Goal: Transaction & Acquisition: Purchase product/service

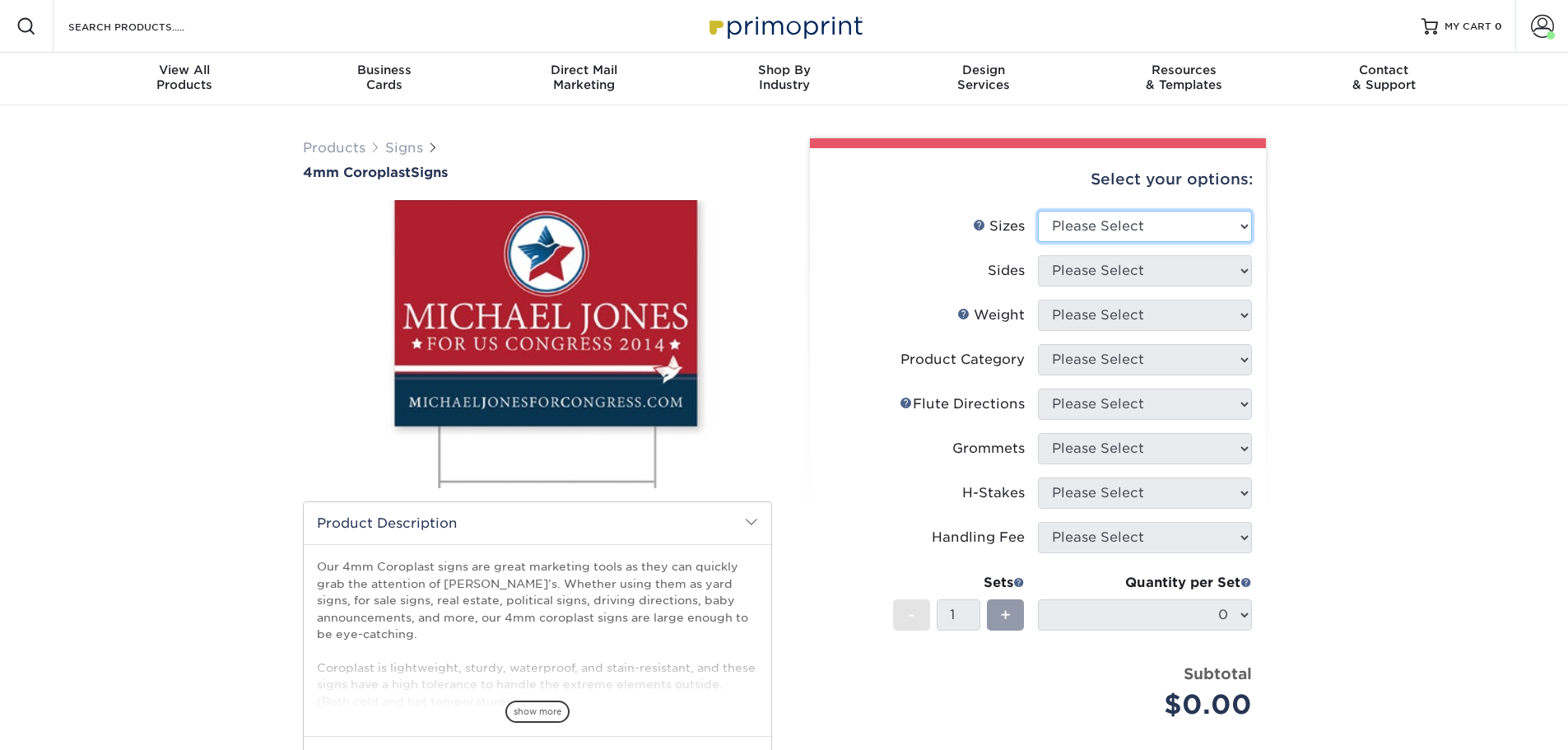
click at [1090, 220] on select "Please Select 12" x 18" 18" x 24" 24" x 24" 24" x 36"" at bounding box center [1145, 226] width 214 height 31
select select "12.00x18.00"
click at [1038, 211] on select "Please Select 12" x 18" 18" x 24" 24" x 24" 24" x 36"" at bounding box center [1145, 226] width 214 height 31
click at [1099, 272] on select "Please Select Print Both Sides Print Front Only" at bounding box center [1145, 270] width 214 height 31
select select "13abbda7-1d64-4f25-8bb2-c179b224825d"
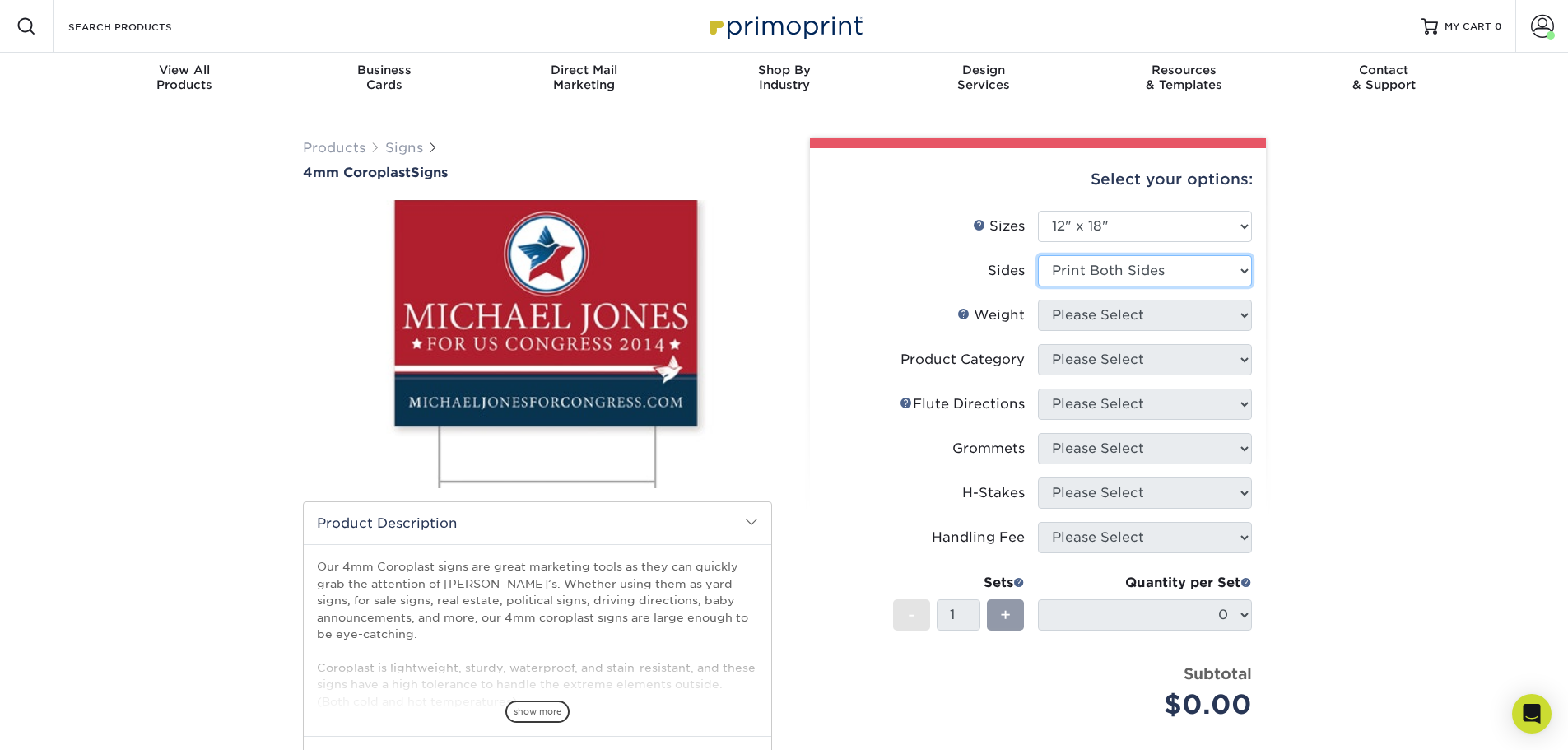
click at [1038, 255] on select "Please Select Print Both Sides Print Front Only" at bounding box center [1145, 270] width 214 height 31
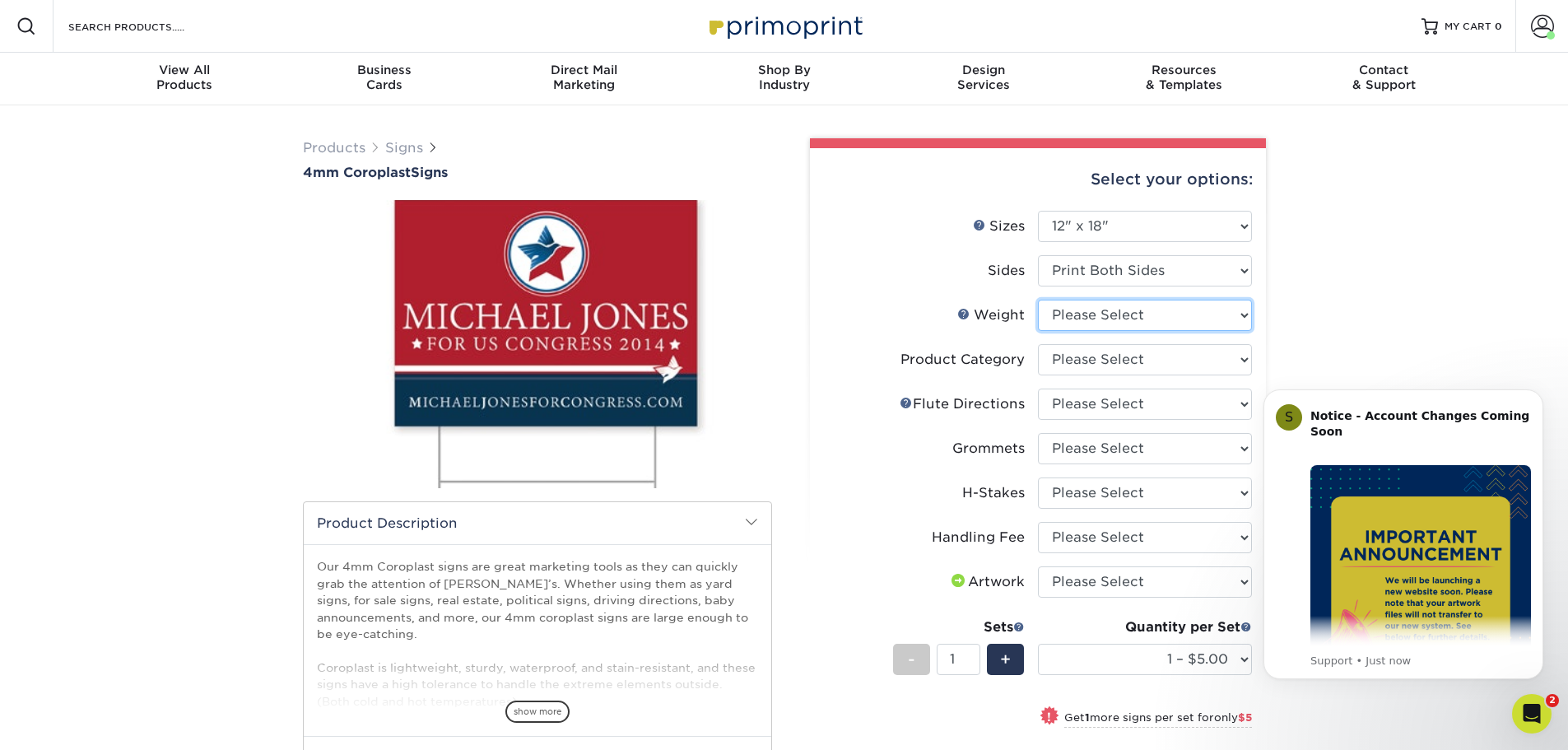
click at [1090, 318] on select "Please Select 4CORO" at bounding box center [1145, 315] width 214 height 31
select select "4CORO"
click at [1038, 300] on select "Please Select 4CORO" at bounding box center [1145, 315] width 214 height 31
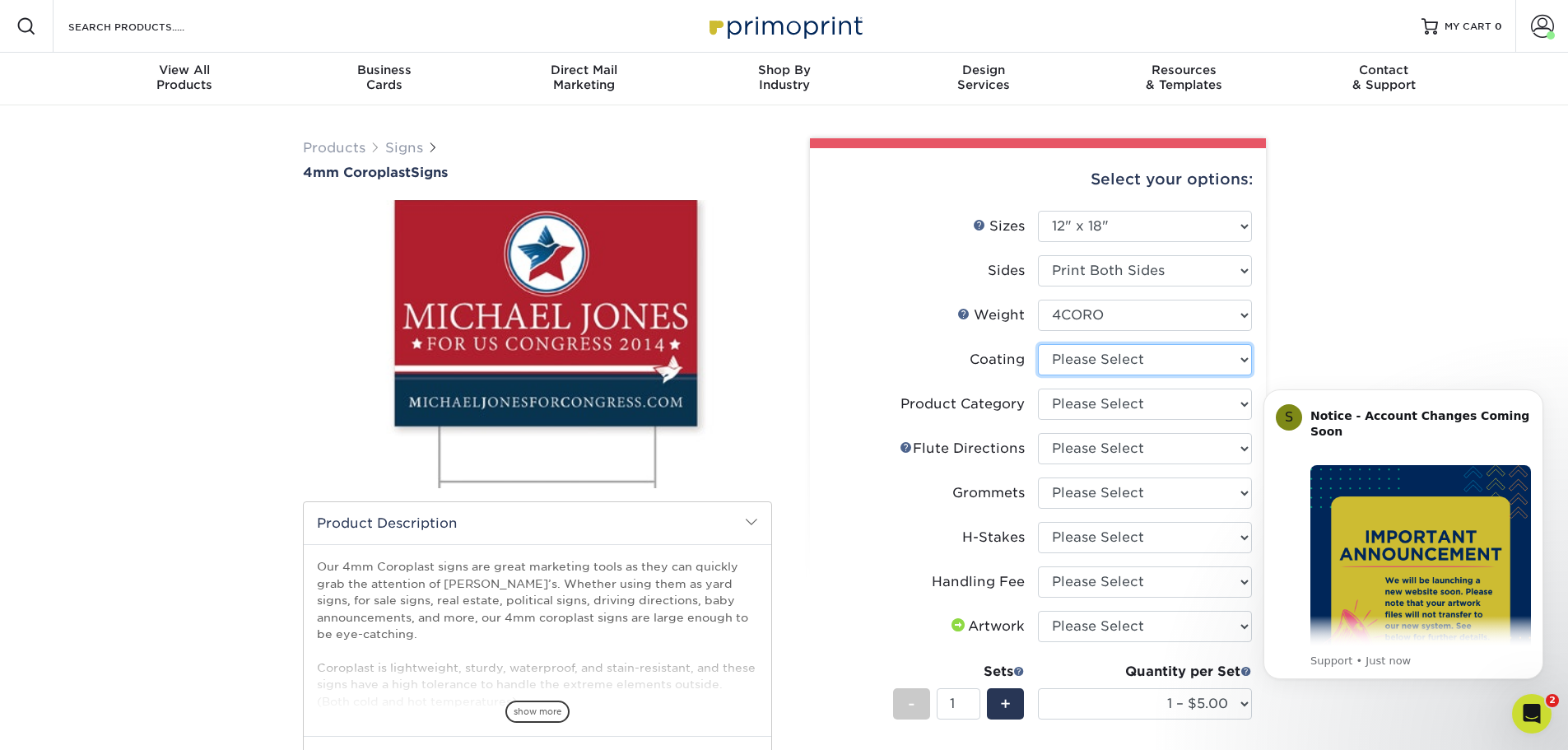
click at [1122, 355] on select at bounding box center [1145, 359] width 214 height 31
select select "3e7618de-abca-4bda-9f97-8b9129e913d8"
click at [1038, 344] on select at bounding box center [1145, 359] width 214 height 31
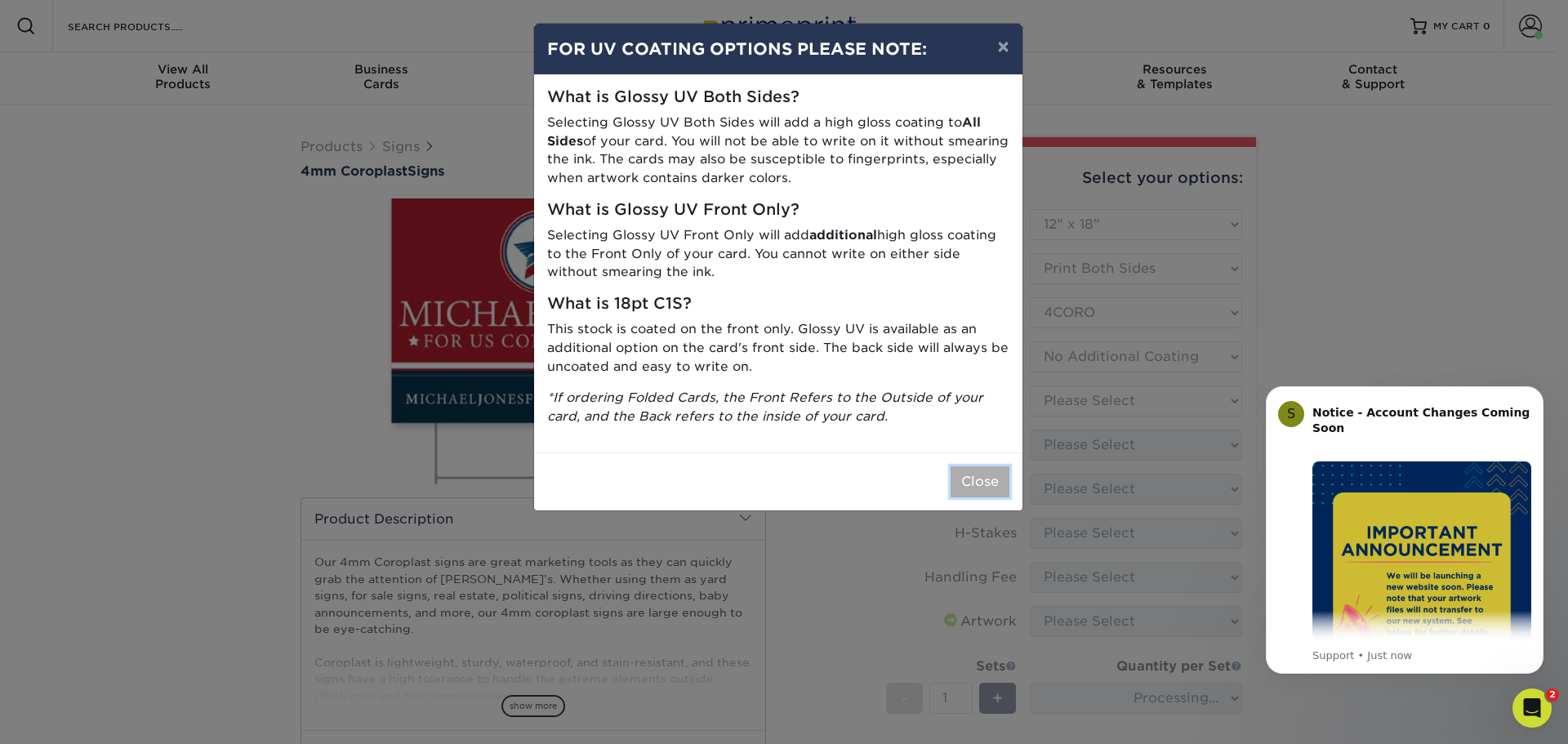
click at [990, 492] on button "Close" at bounding box center [979, 481] width 59 height 31
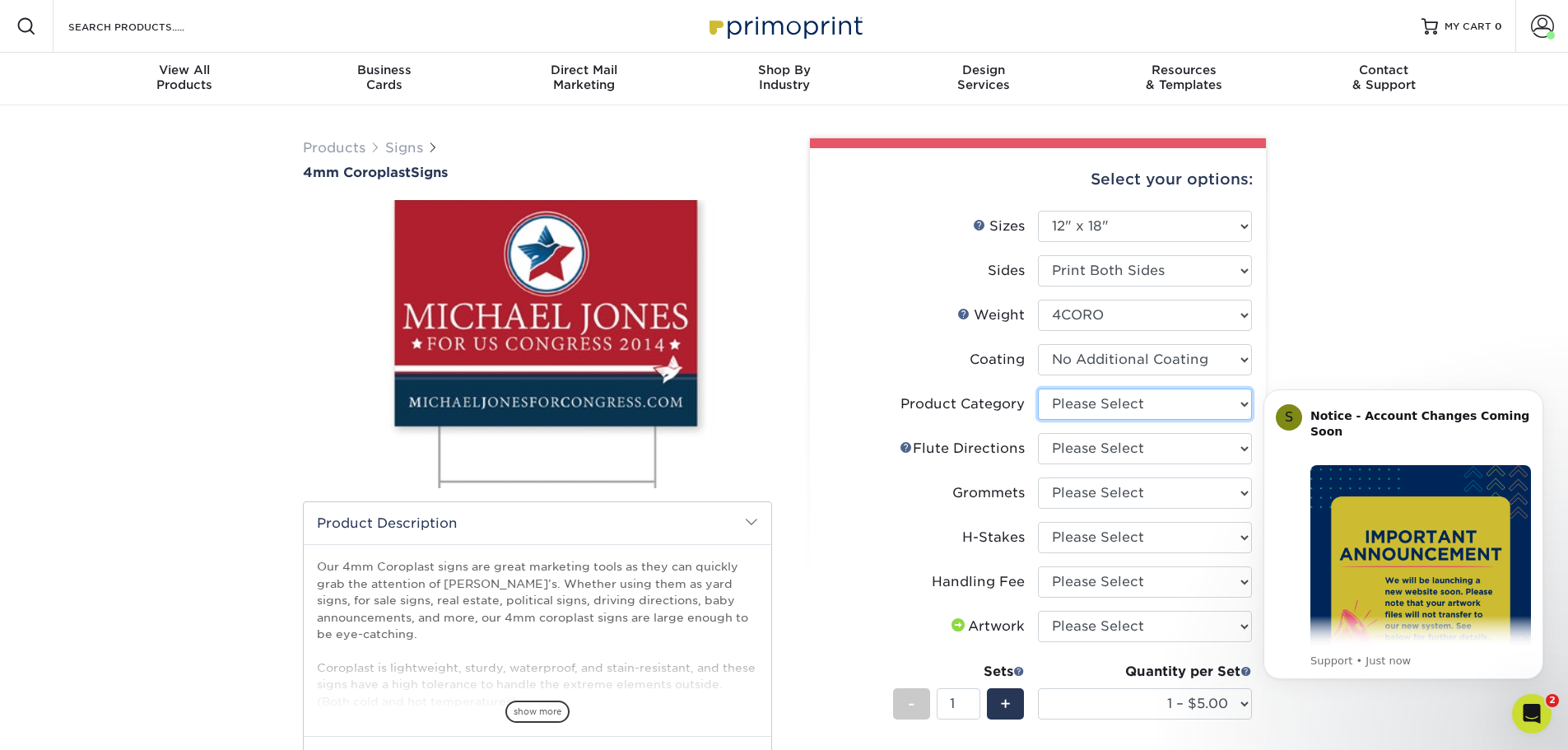
click at [1094, 398] on select "Please Select Coroplast Signs" at bounding box center [1145, 404] width 214 height 31
select select "b3582ed5-6912-492c-8440-2cc51afdb8e1"
click at [1038, 389] on select "Please Select Coroplast Signs" at bounding box center [1145, 404] width 214 height 31
click at [1092, 446] on select "Please Select Flute Direction (Horizontal) Flute Direction (Vertical)" at bounding box center [1145, 448] width 214 height 31
select select "64642d5c-3ca5-48ab-b753-ddfa02991dab"
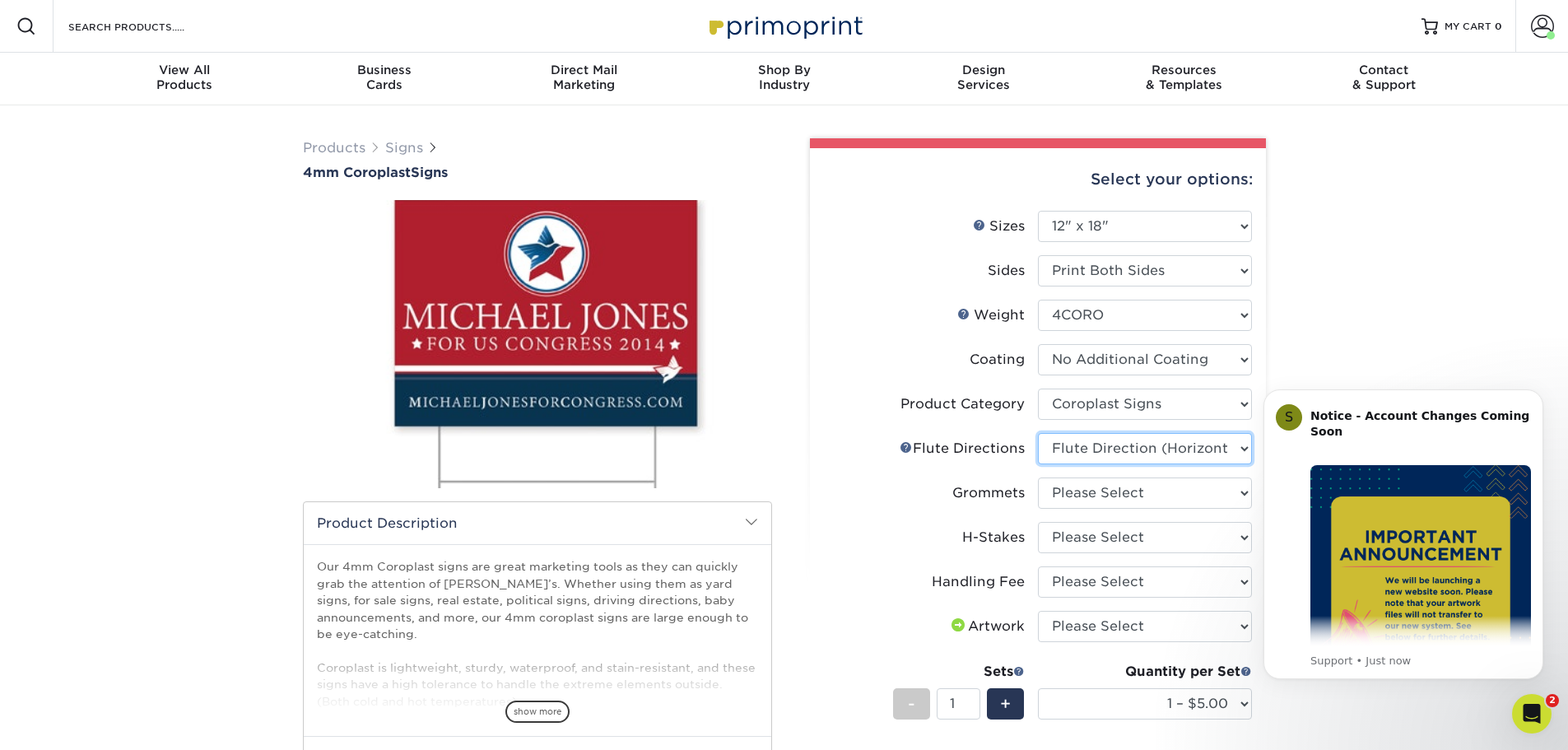
click at [1038, 433] on select "Please Select Flute Direction (Horizontal) Flute Direction (Vertical)" at bounding box center [1145, 448] width 214 height 31
click at [1103, 500] on select "Please Select No Grommets Yes, Grommet All 4 Corners Yes, Grommets Top Corners …" at bounding box center [1145, 493] width 214 height 31
select select "763cac70-ce91-42b5-8cc2-3003a90f4e91"
click at [1038, 478] on select "Please Select No Grommets Yes, Grommet All 4 Corners Yes, Grommets Top Corners …" at bounding box center [1145, 493] width 214 height 31
click at [1115, 538] on select "Please Select No H-Stakes Yes" at bounding box center [1145, 537] width 214 height 31
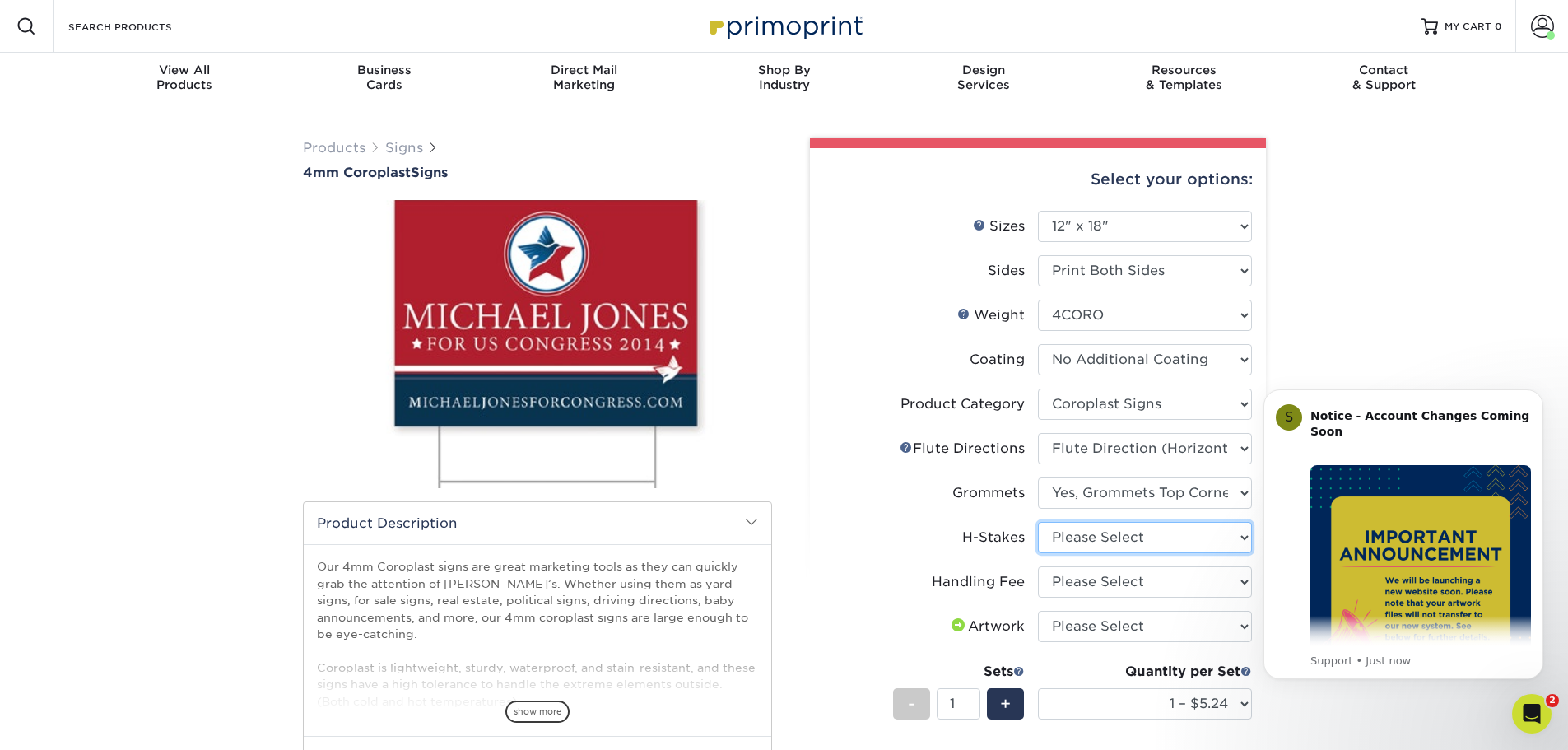
select select "aec992a9-897e-40ed-b45c-8ce74849ba63"
click at [1038, 522] on select "Please Select No H-Stakes Yes" at bounding box center [1145, 537] width 214 height 31
click at [1118, 577] on select "Please Select Handling Fee" at bounding box center [1145, 582] width 214 height 31
select select "ab74c079-444c-4260-ae6a-e09bdee8073c"
click at [1038, 567] on select "Please Select Handling Fee" at bounding box center [1145, 582] width 214 height 31
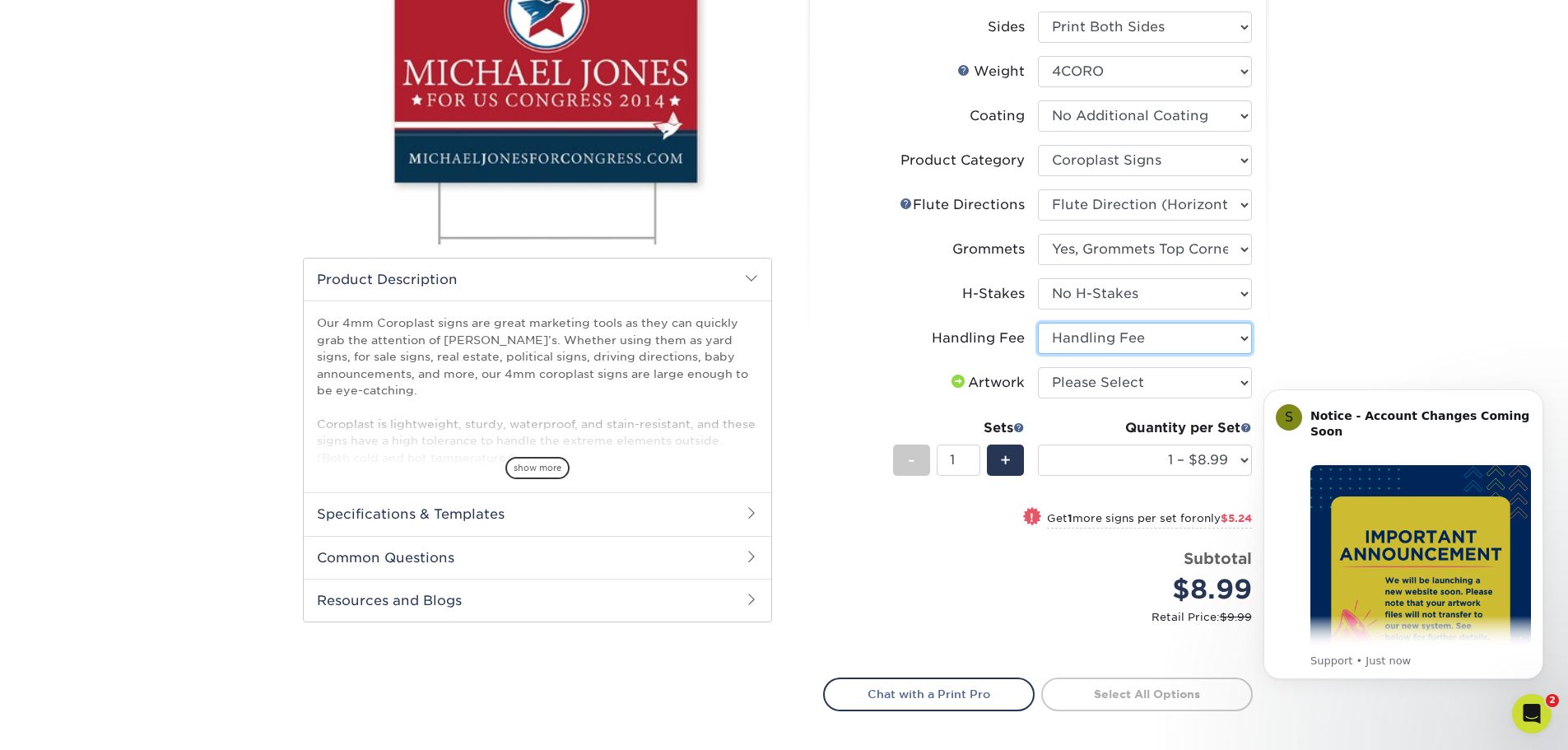
scroll to position [247, 0]
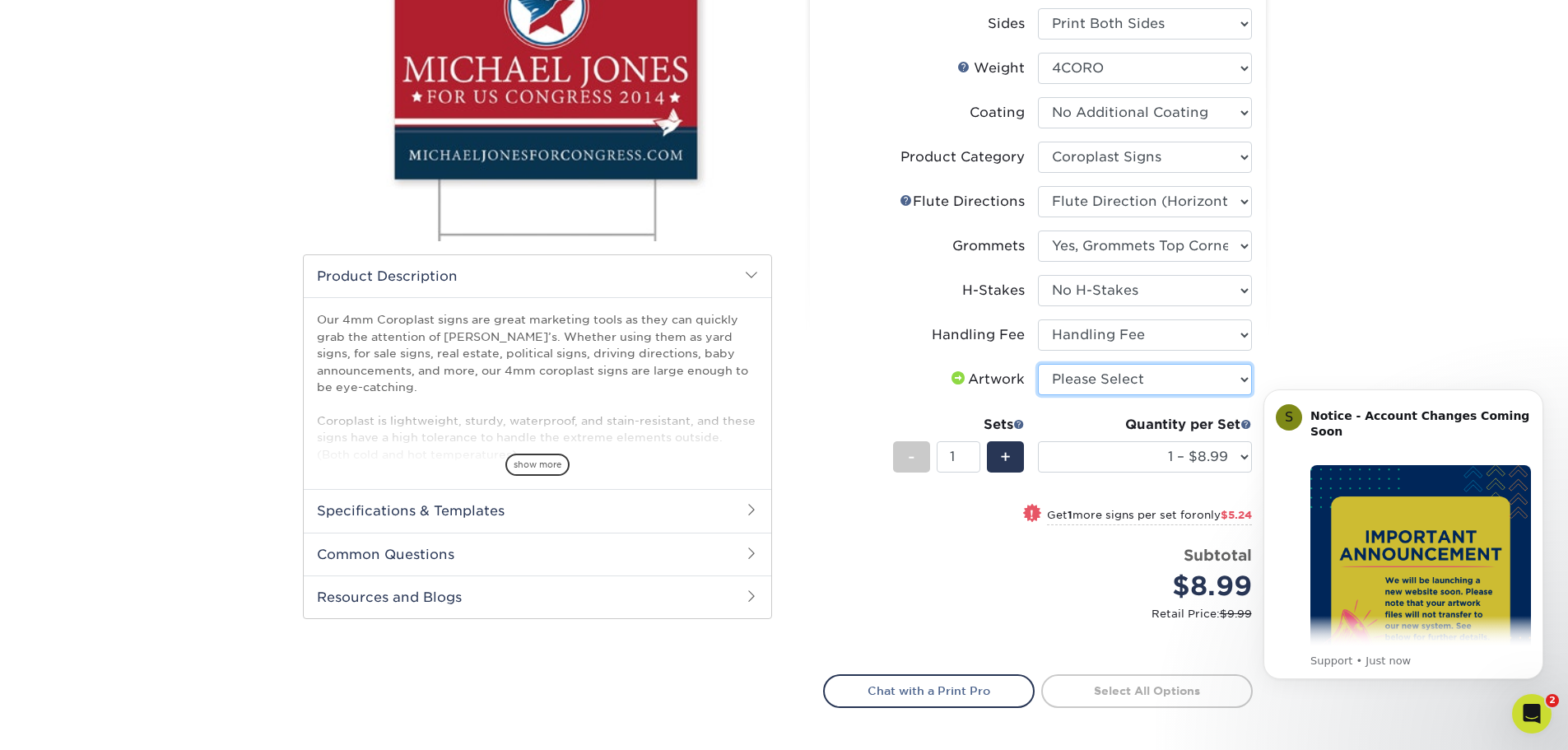
click at [1114, 382] on select "Please Select I will upload files I need a design - $50" at bounding box center [1145, 379] width 214 height 31
select select "upload"
click at [1038, 364] on select "Please Select I will upload files I need a design - $50" at bounding box center [1145, 379] width 214 height 31
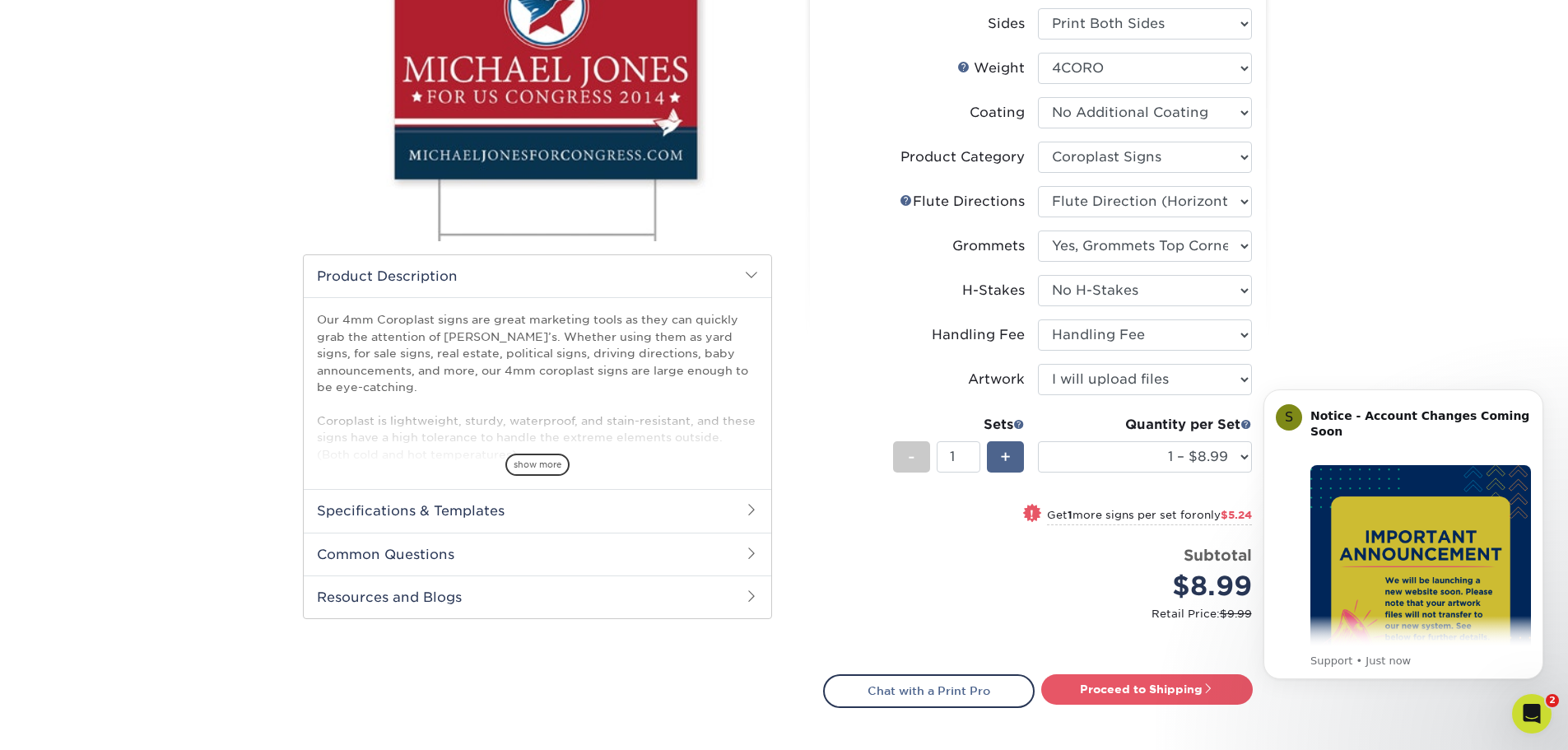
click at [1009, 463] on span "+" at bounding box center [1005, 457] width 11 height 25
click at [1007, 460] on span "+" at bounding box center [1005, 457] width 11 height 25
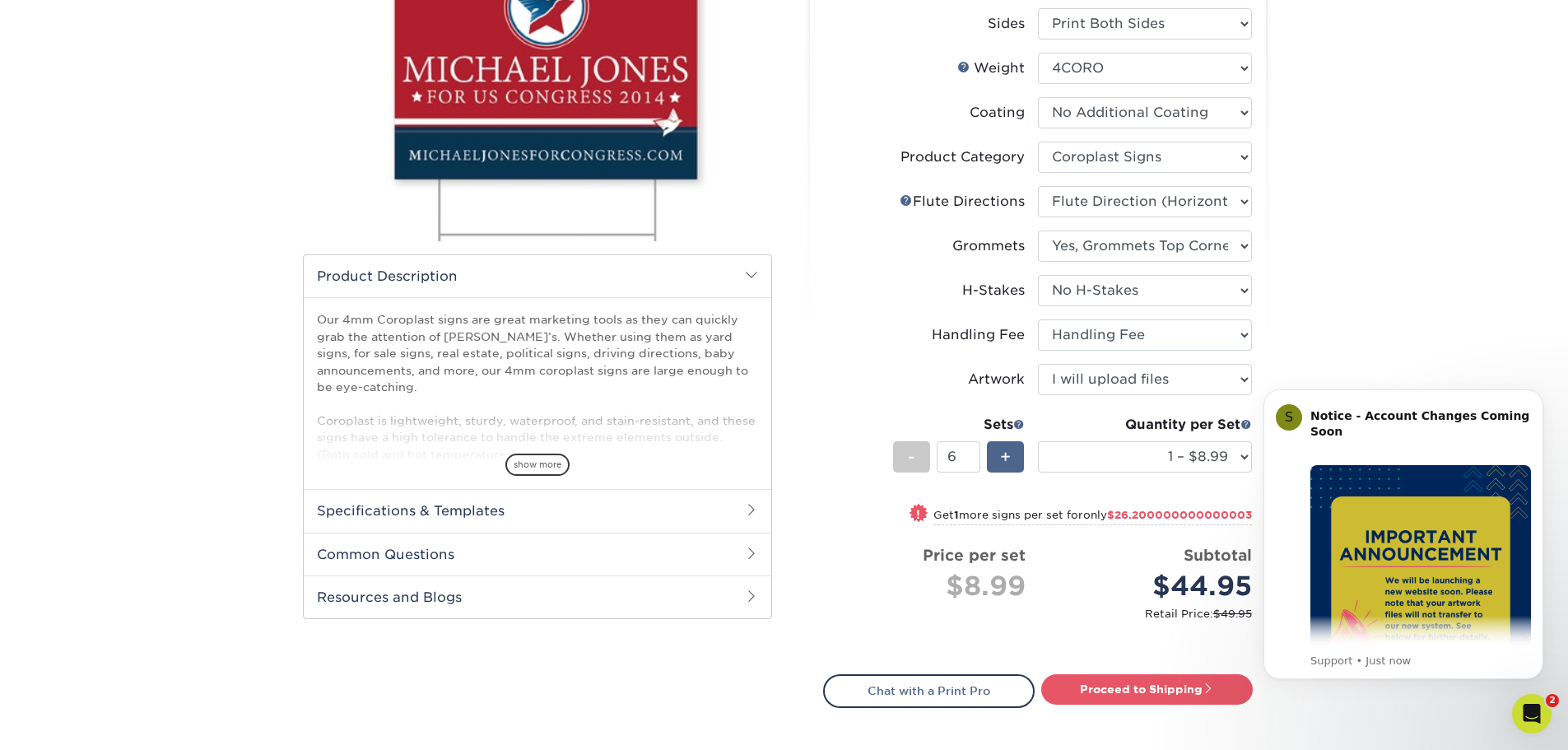
click at [1007, 460] on span "+" at bounding box center [1005, 457] width 11 height 25
type input "7"
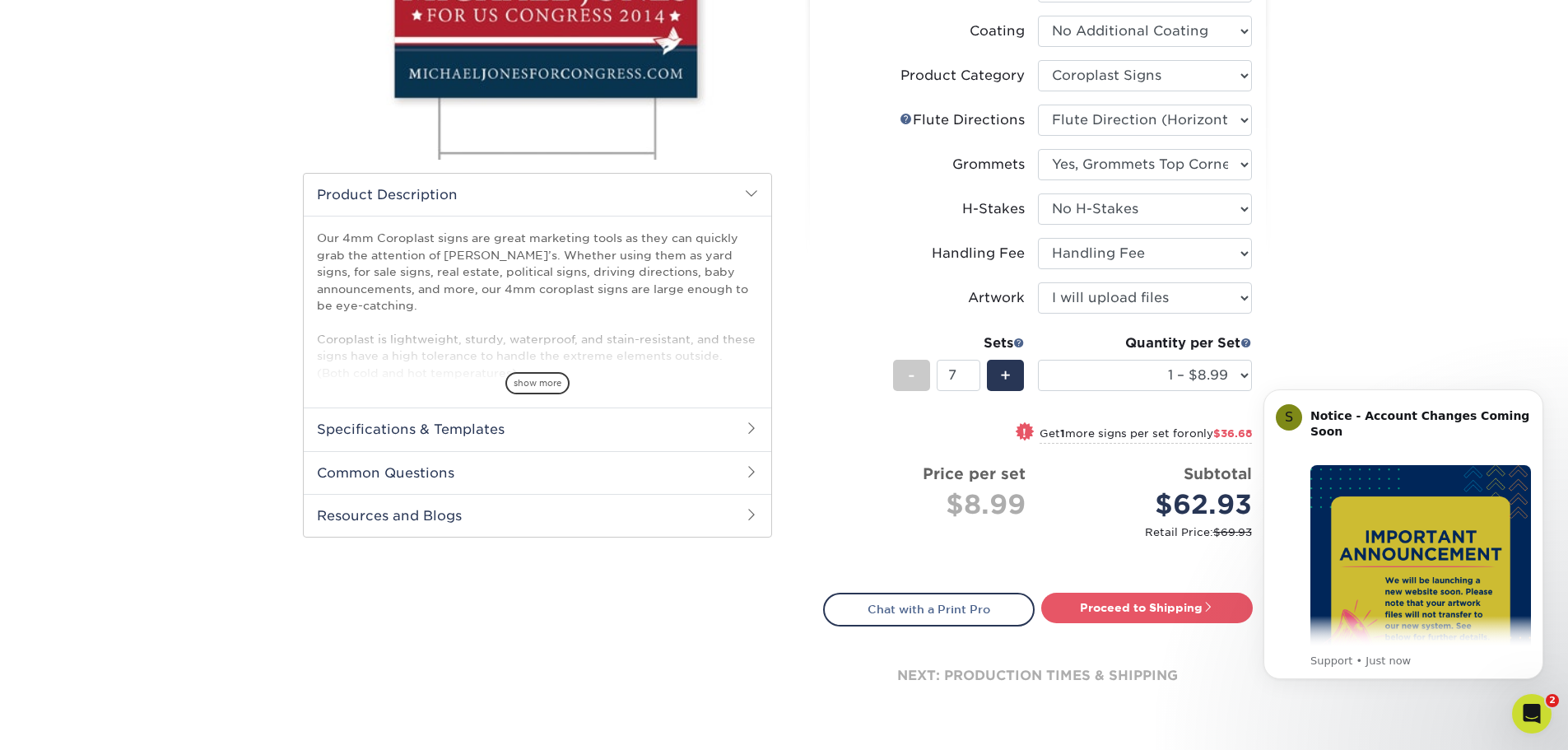
scroll to position [329, 0]
click at [1163, 601] on link "Proceed to Shipping" at bounding box center [1147, 606] width 212 height 29
type input "Set 1"
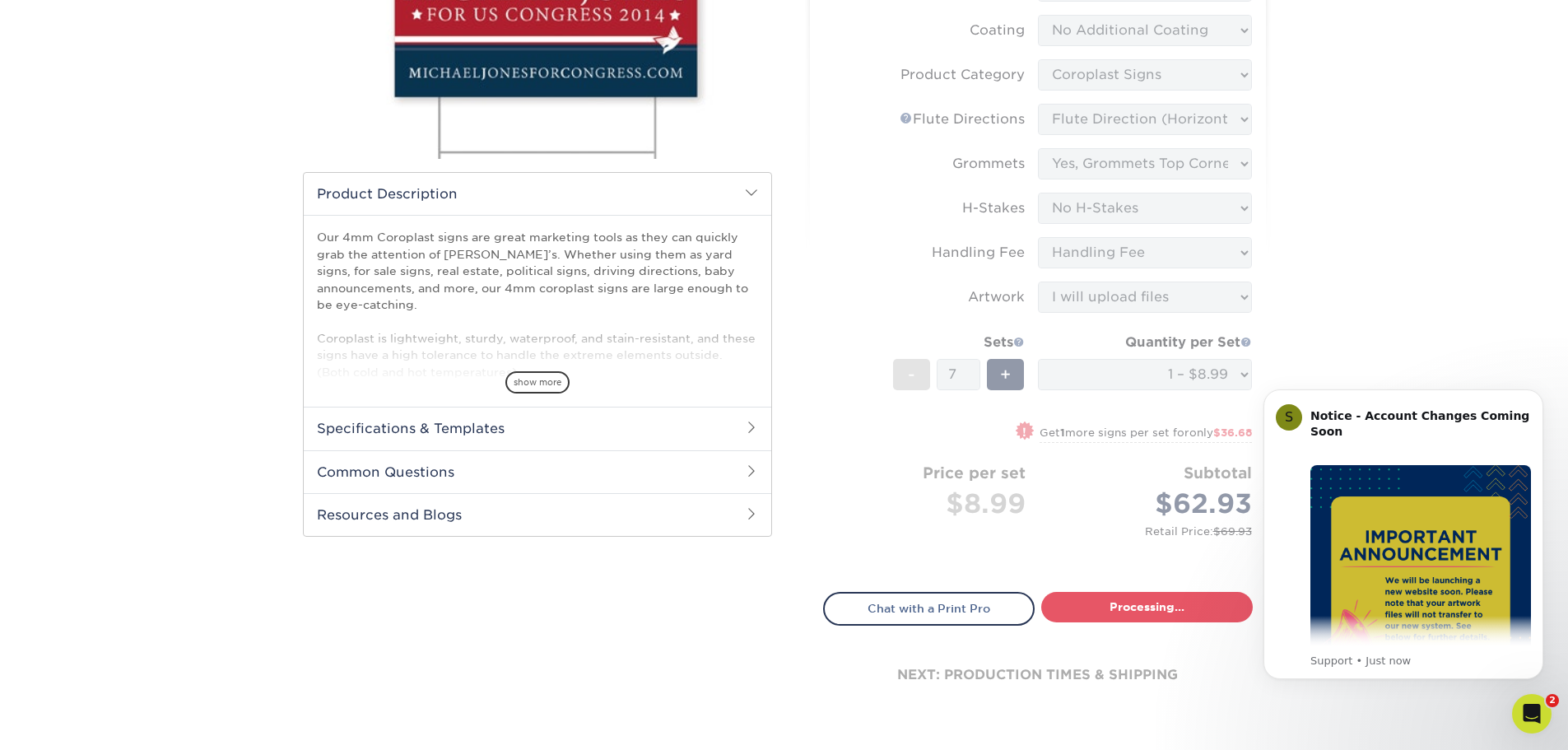
select select "b8ba262a-4f01-4f1e-95b8-8776ef13807c"
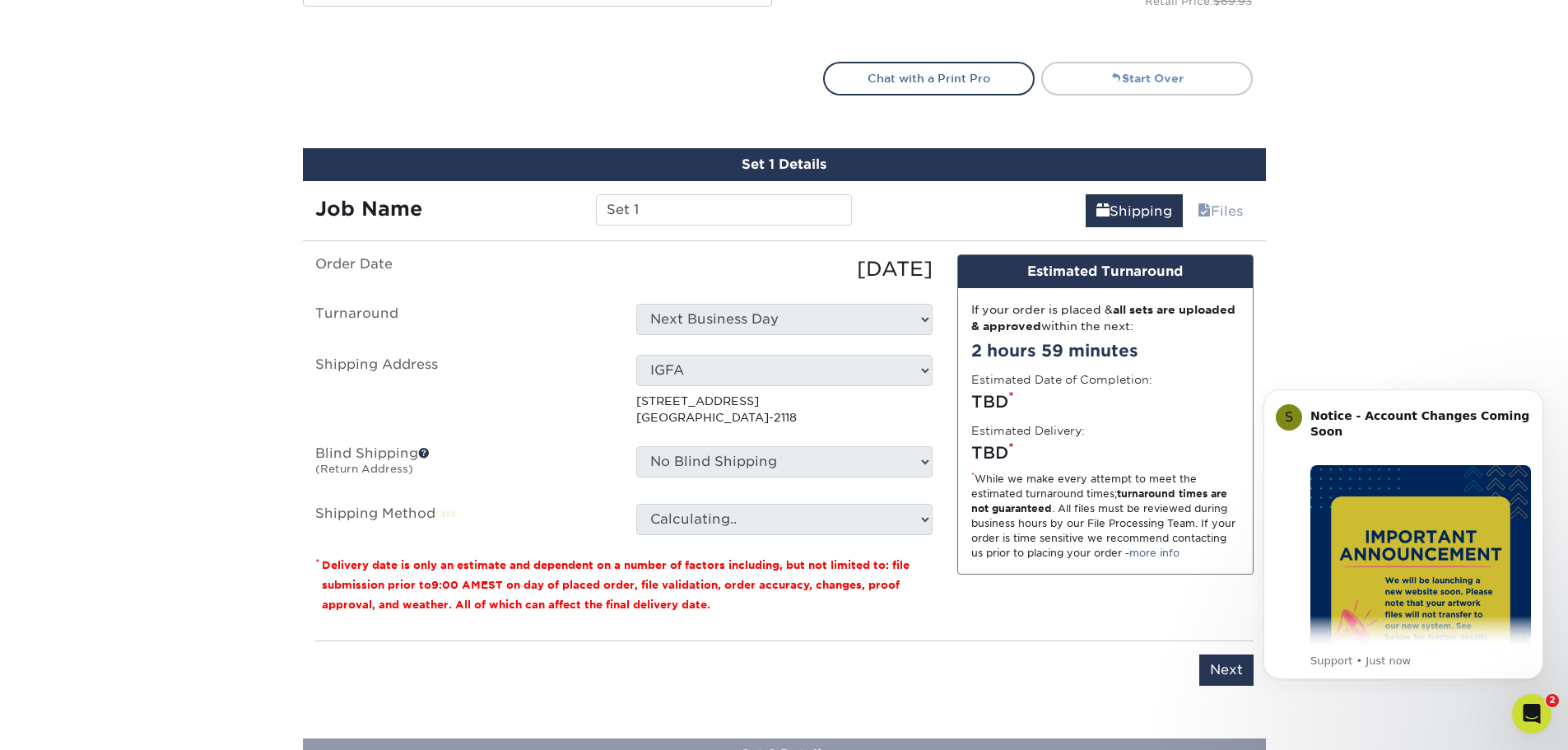
scroll to position [966, 0]
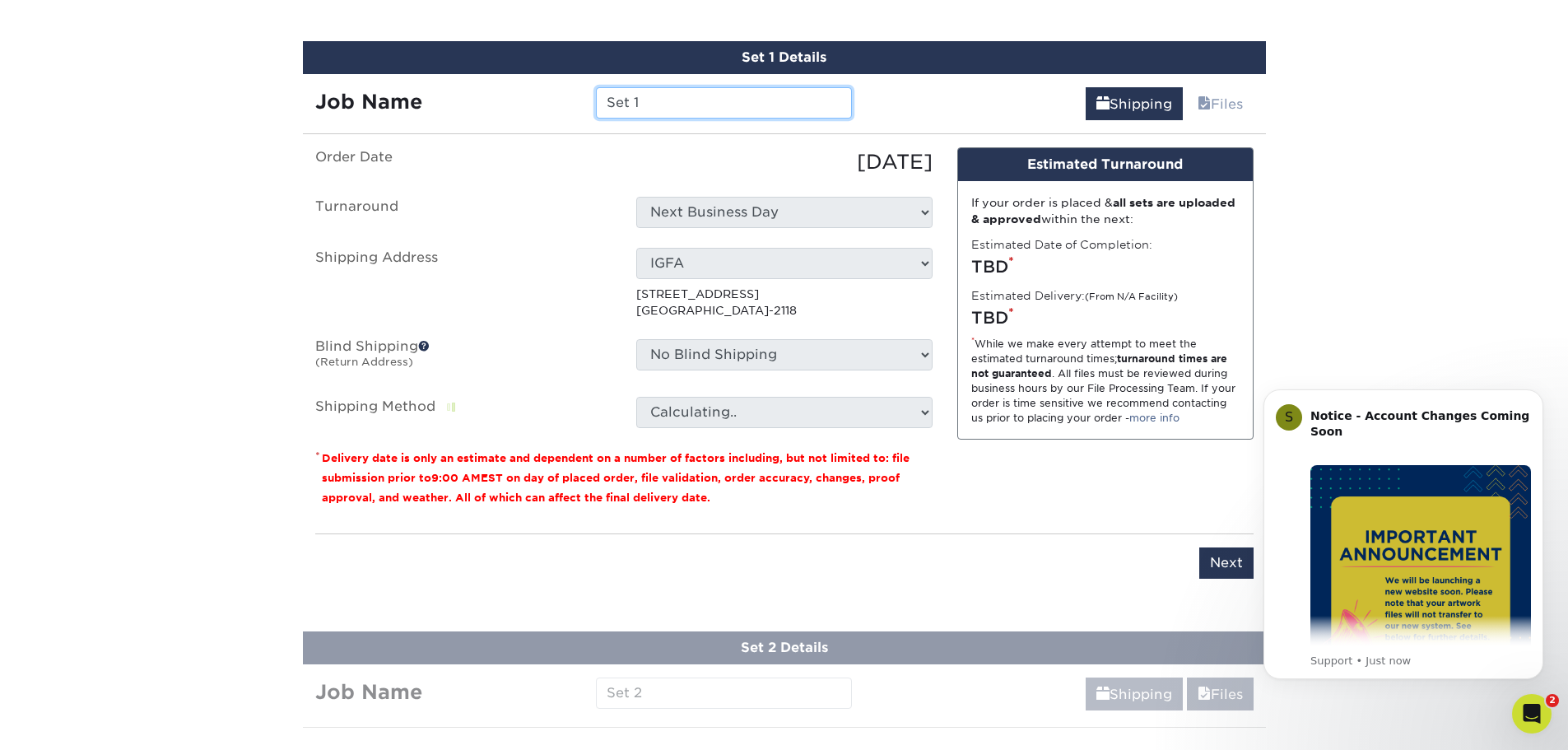
click at [692, 100] on input "Set 1" at bounding box center [724, 102] width 256 height 31
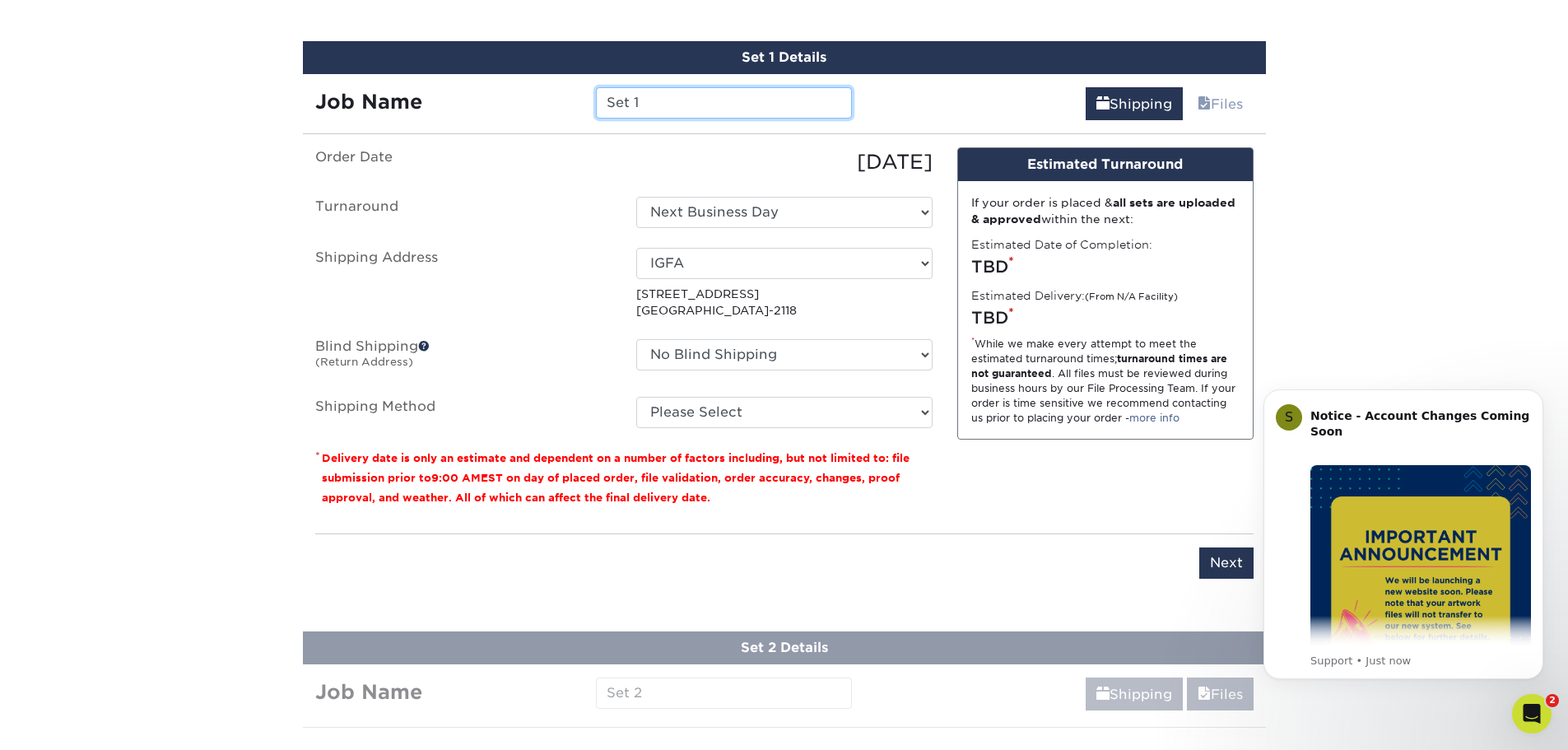
click at [692, 100] on input "Set 1" at bounding box center [724, 102] width 256 height 31
click at [733, 100] on input "Registration - Eng to [GEOGRAPHIC_DATA]" at bounding box center [724, 102] width 256 height 31
drag, startPoint x: 837, startPoint y: 106, endPoint x: 696, endPoint y: 109, distance: 141.0
click at [696, 109] on input "Registration - English to [GEOGRAPHIC_DATA]" at bounding box center [724, 102] width 256 height 31
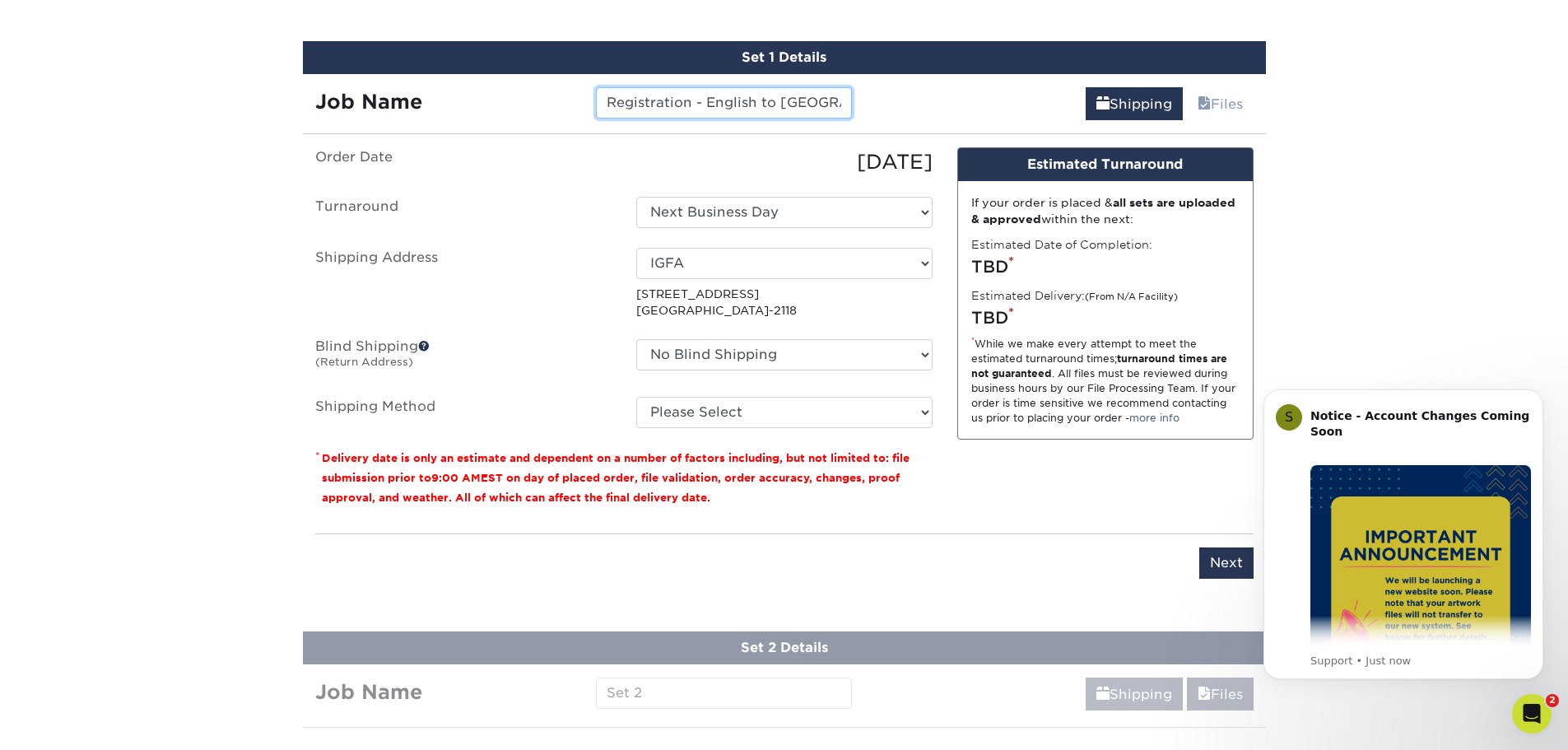
type input "Registration - English to [GEOGRAPHIC_DATA]"
click at [749, 217] on select "Select One Next Business Day" at bounding box center [784, 212] width 296 height 31
click at [752, 215] on select "Select One Next Business Day" at bounding box center [784, 212] width 296 height 31
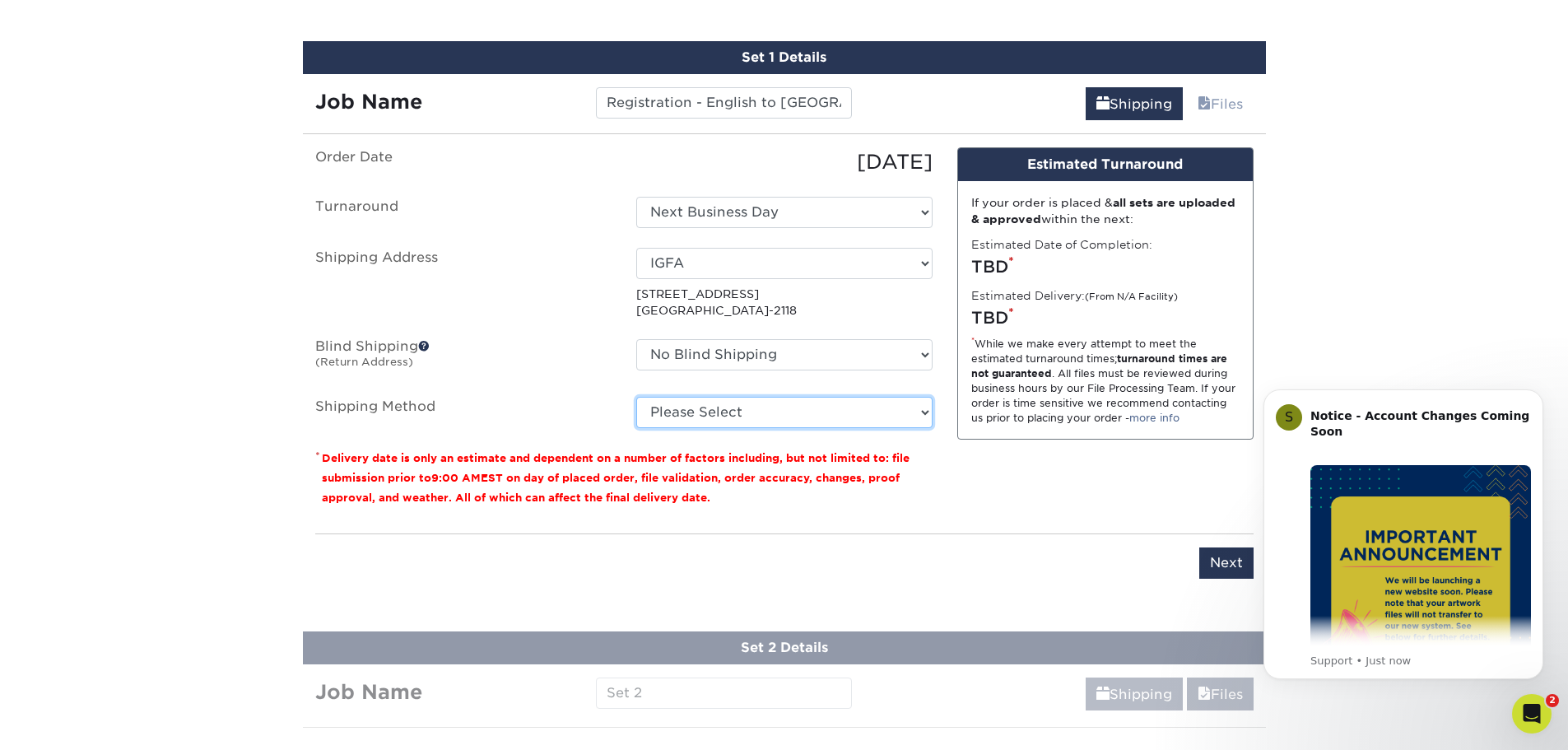
click at [768, 412] on select "Please Select UPS Ground (+$10.92) Next Day Everywhere (+$11.20) UPS 3 Day Sele…" at bounding box center [784, 412] width 296 height 31
select select "03"
click at [636, 397] on select "Please Select UPS Ground (+$10.92) Next Day Everywhere (+$11.20) UPS 3 Day Sele…" at bounding box center [784, 412] width 296 height 31
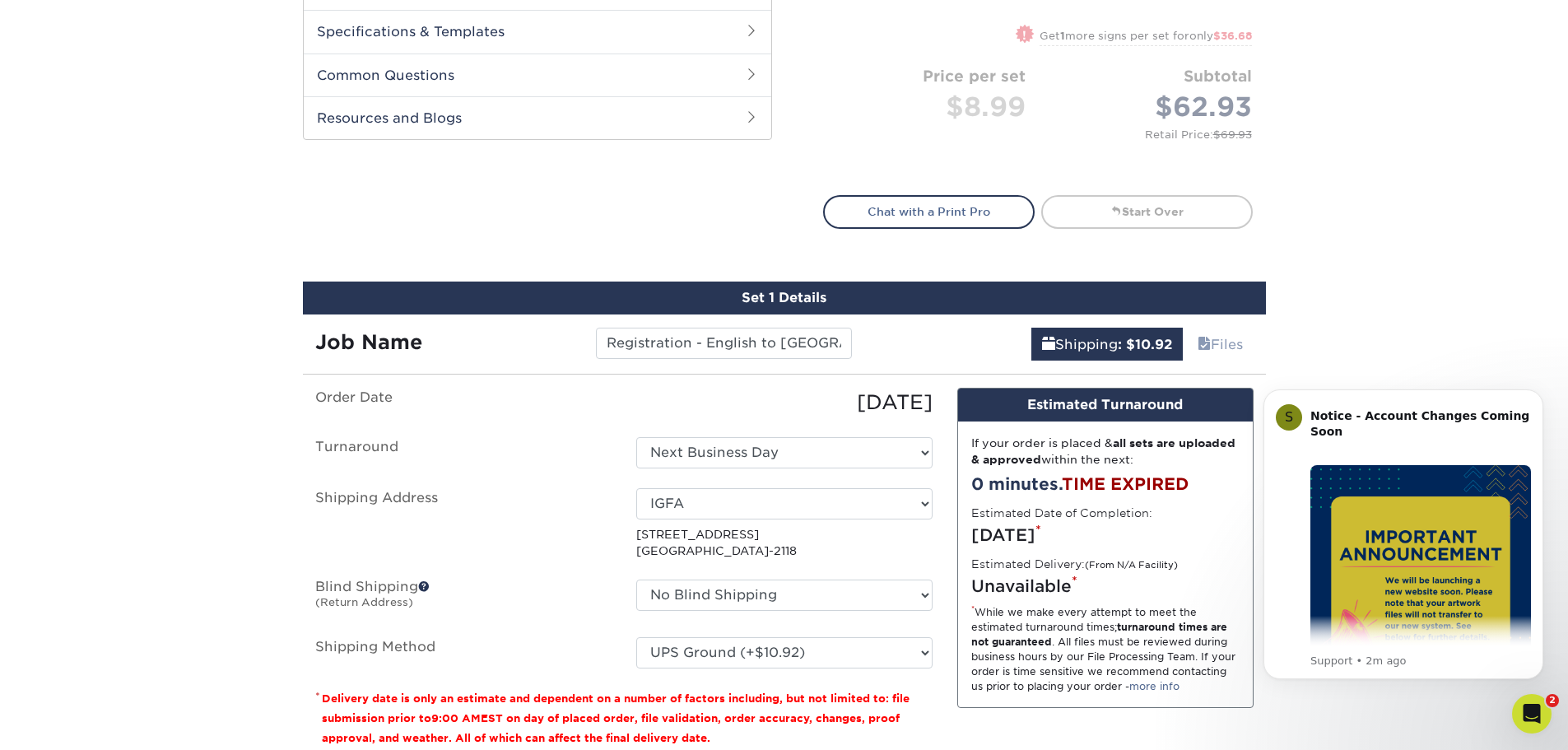
scroll to position [720, 0]
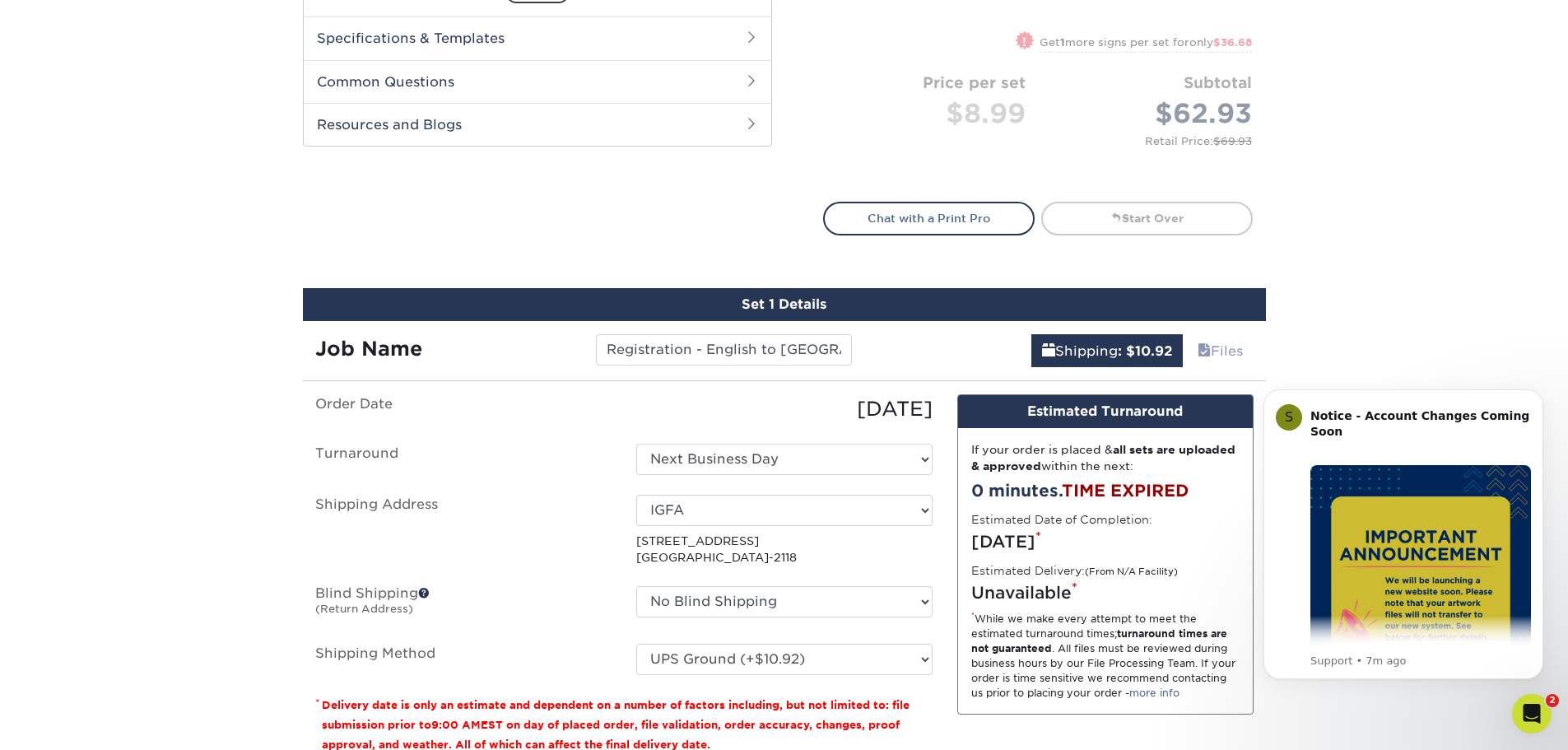
click at [1102, 491] on span "TIME EXPIRED" at bounding box center [1125, 490] width 127 height 20
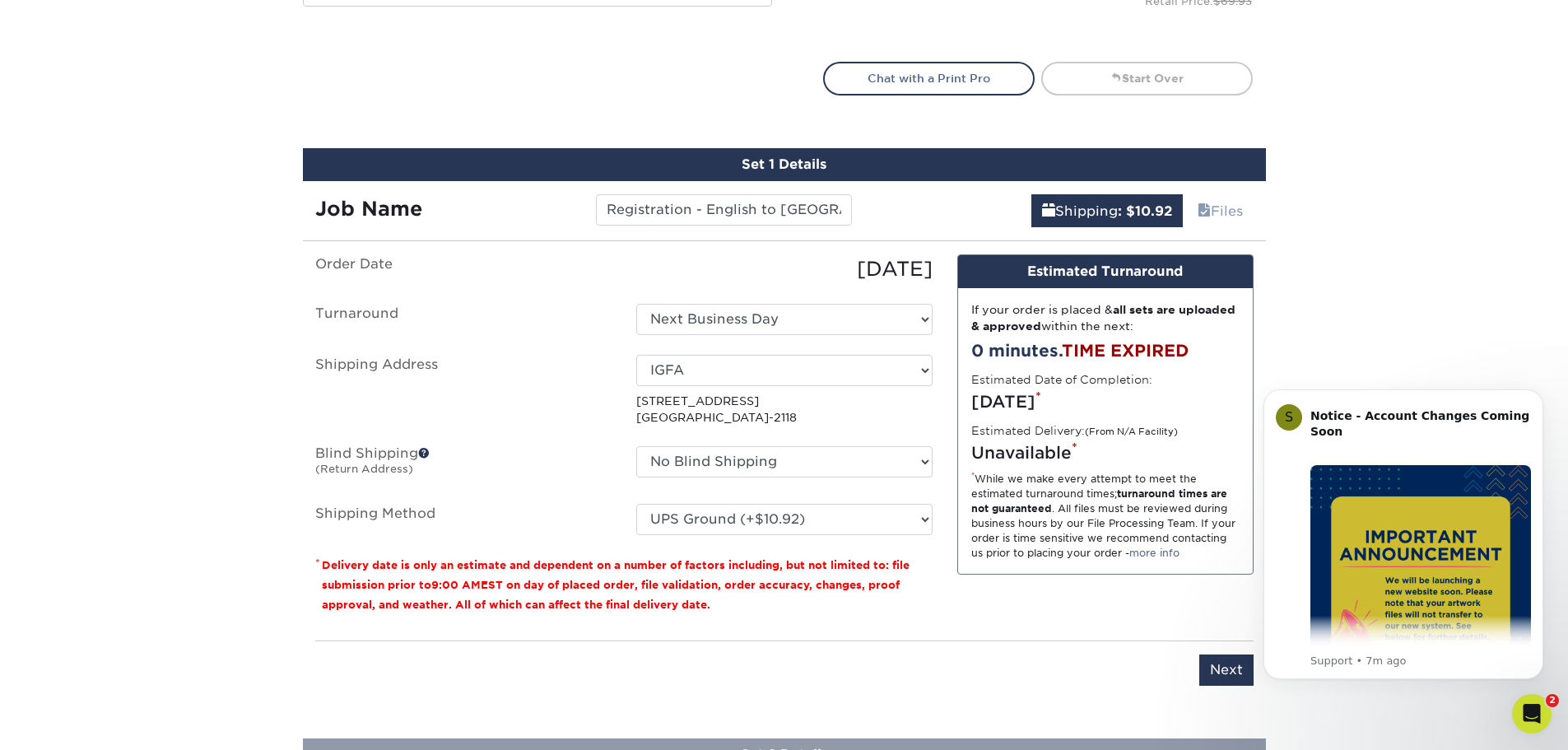
scroll to position [966, 0]
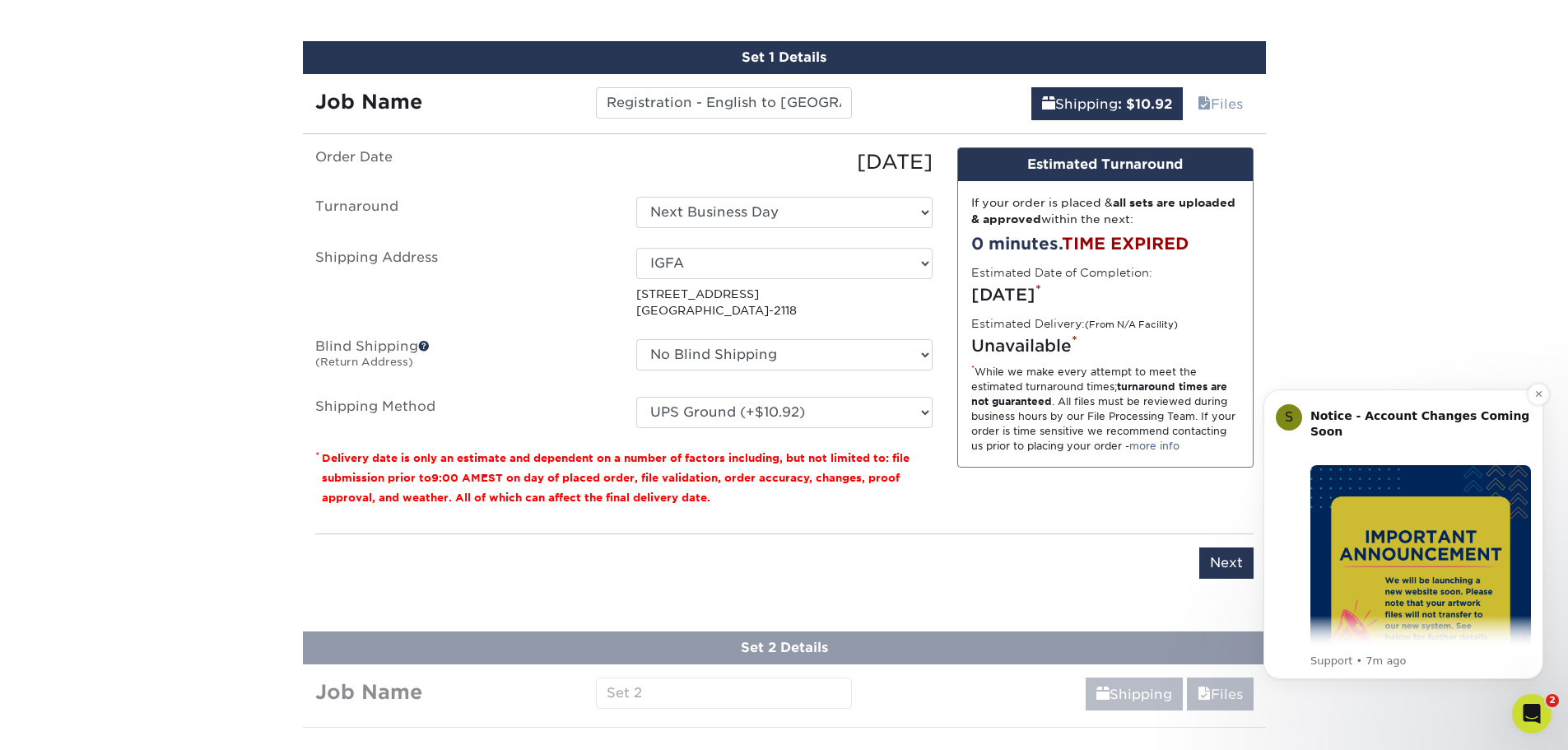
click at [1373, 465] on img "Message content" at bounding box center [1420, 576] width 221 height 221
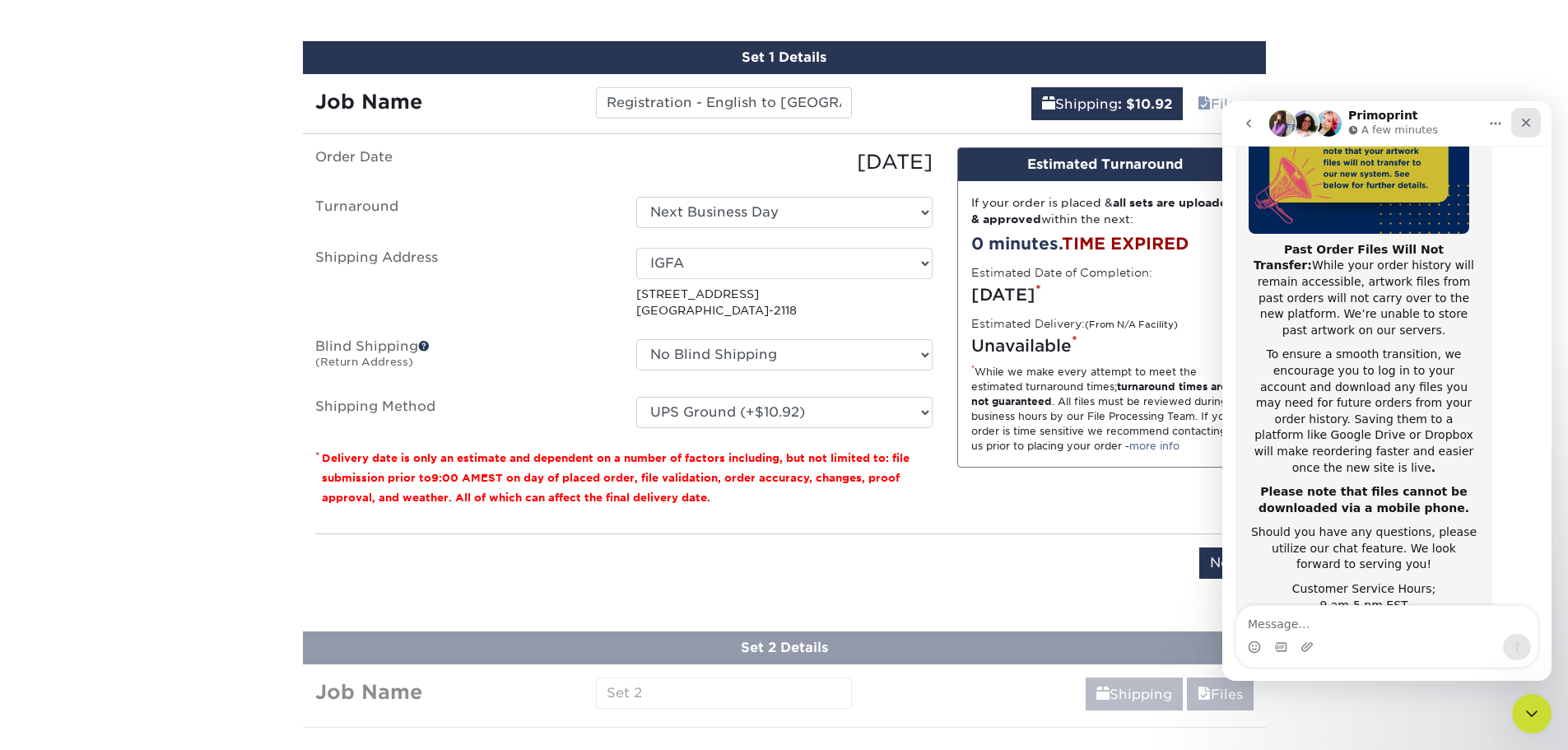
scroll to position [261, 0]
click at [1533, 121] on div "Close" at bounding box center [1525, 122] width 29 height 29
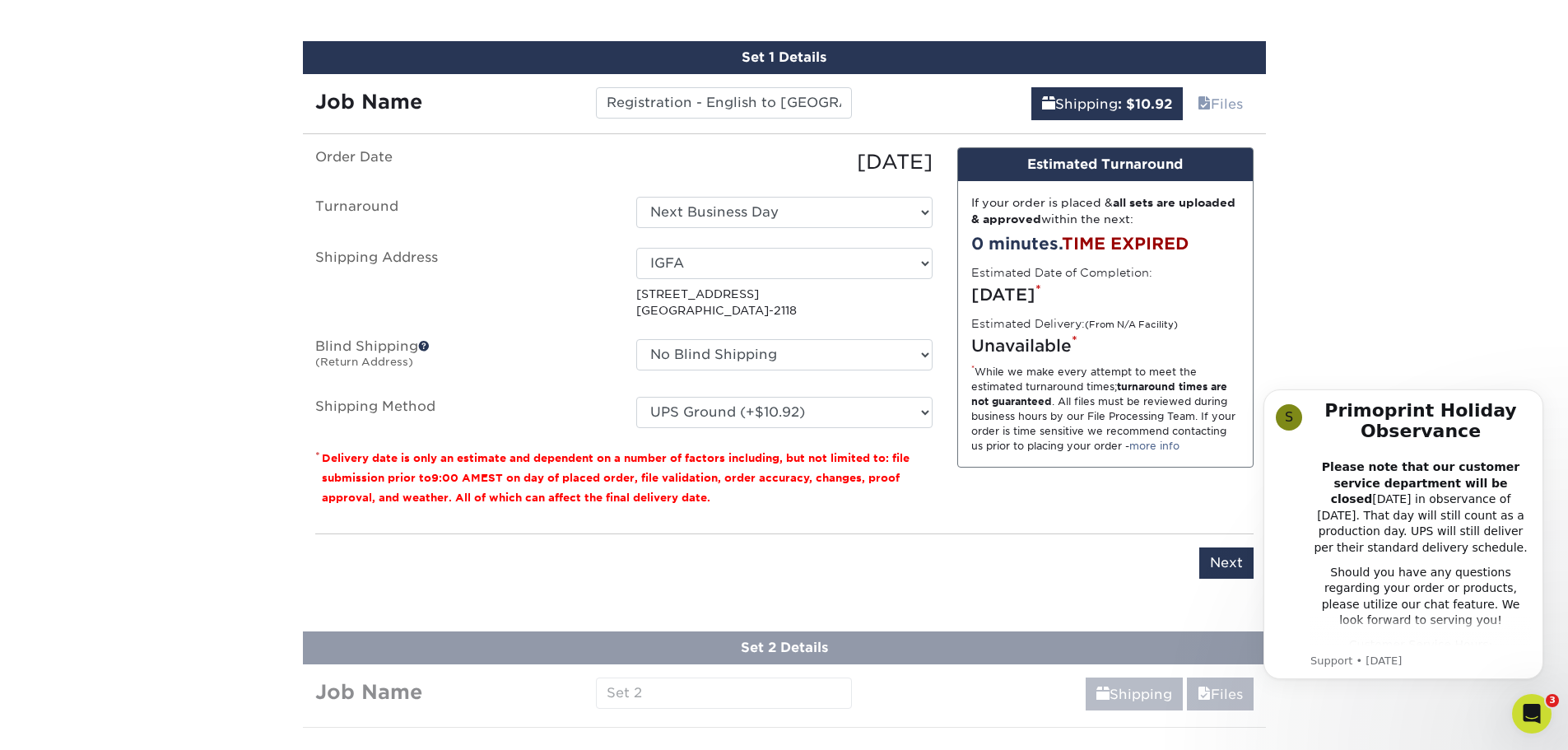
scroll to position [0, 0]
click at [1539, 394] on icon "Dismiss notification" at bounding box center [1538, 394] width 5 height 5
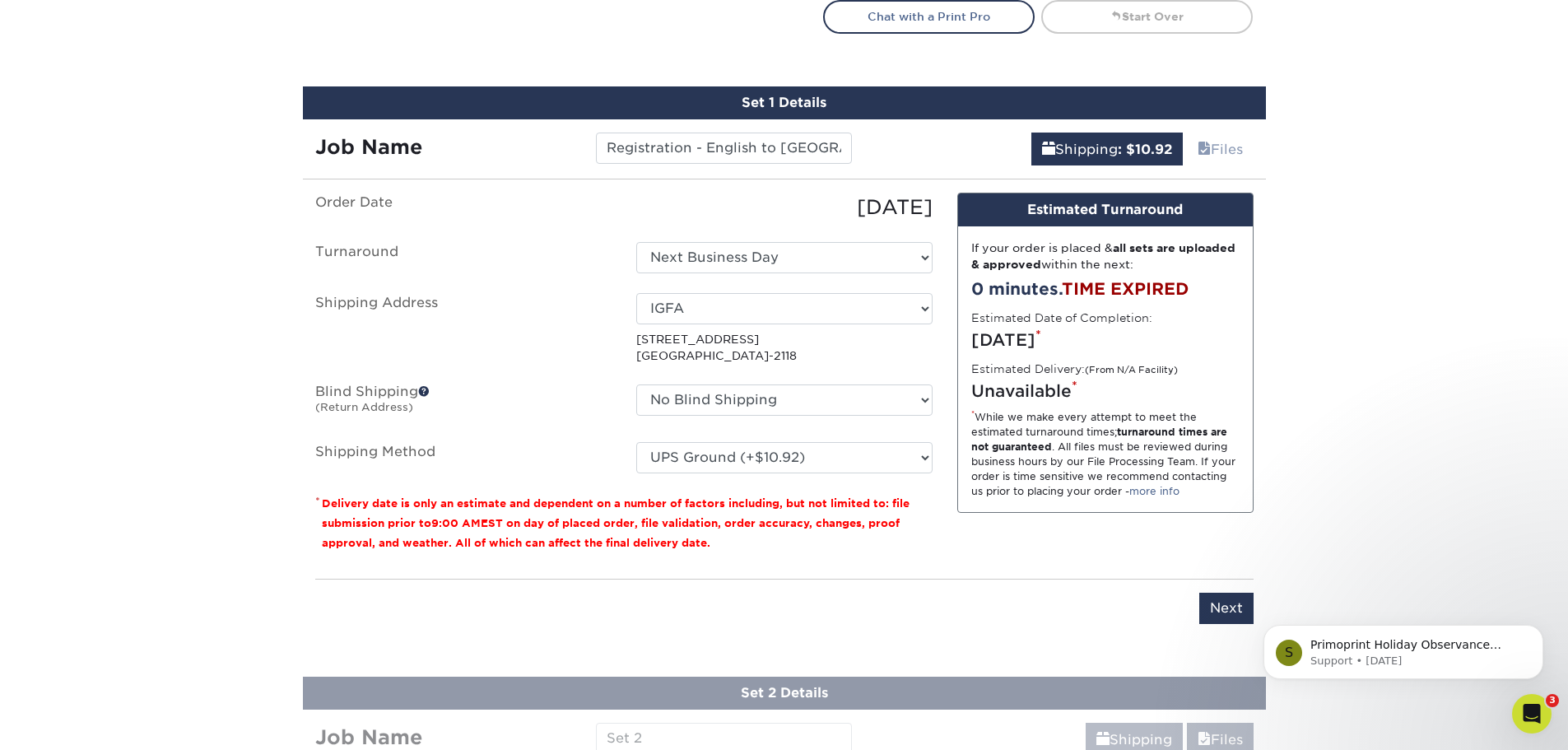
scroll to position [884, 0]
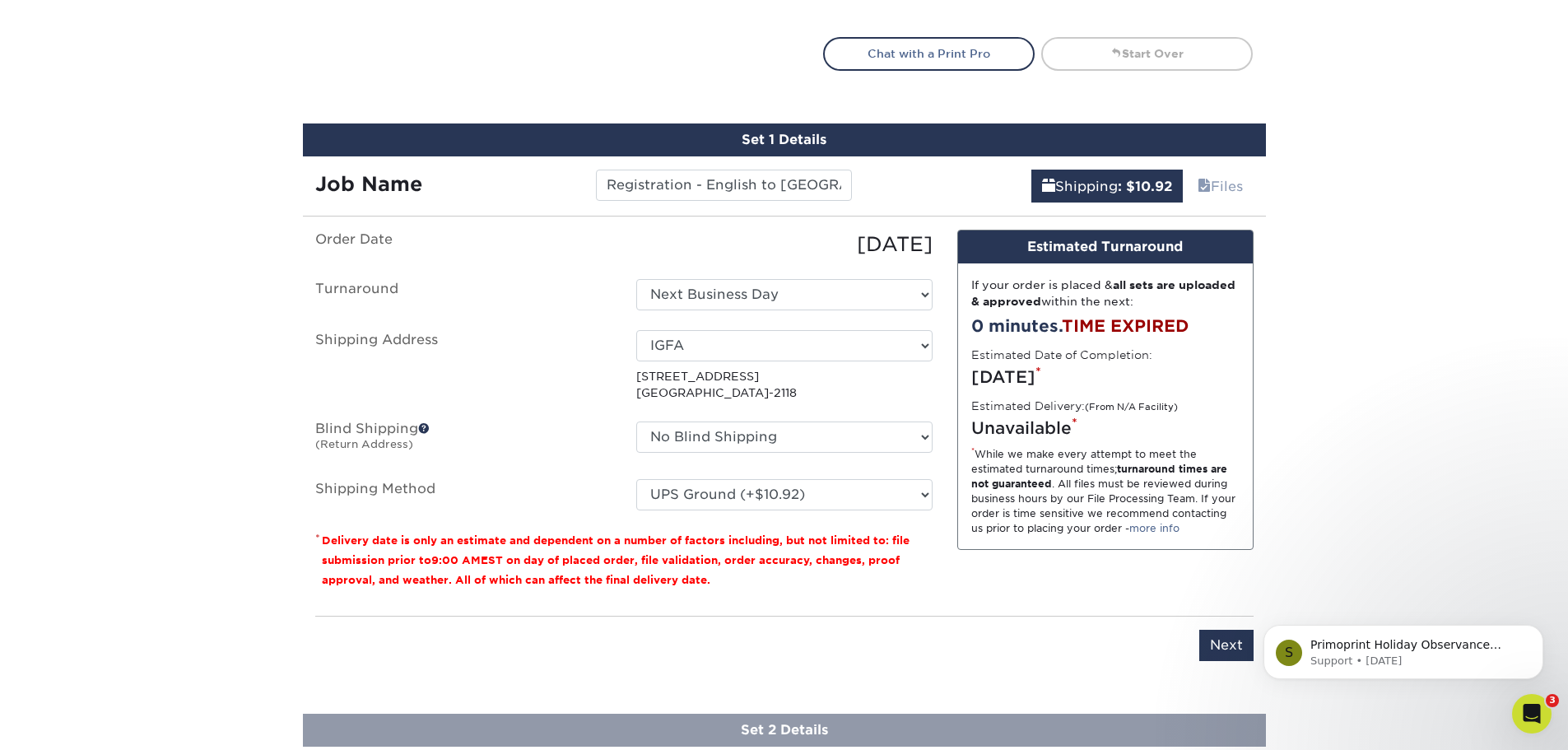
click at [1392, 381] on div "Products Signs 4mm Coroplast Signs /" at bounding box center [784, 349] width 1568 height 2255
